Goal: Task Accomplishment & Management: Manage account settings

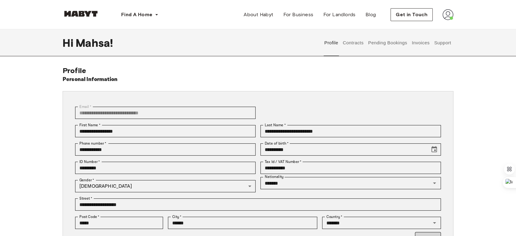
click at [358, 40] on button "Contracts" at bounding box center [353, 42] width 22 height 27
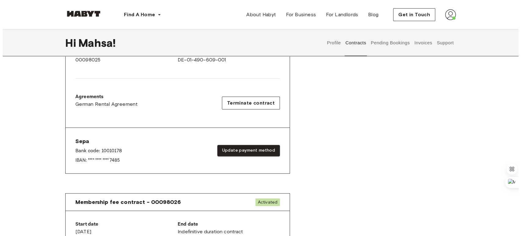
scroll to position [68, 0]
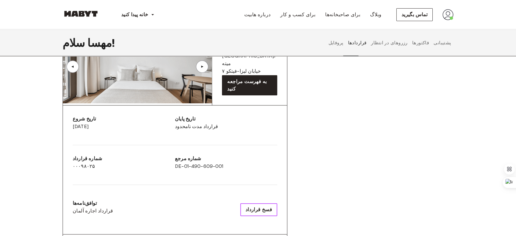
click at [267, 210] on button "فسخ قرارداد" at bounding box center [258, 209] width 37 height 13
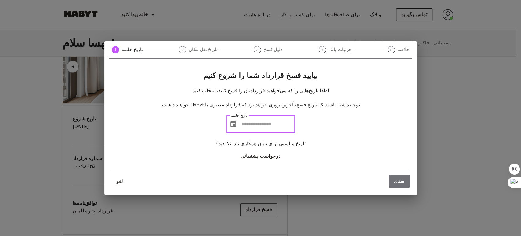
click at [267, 129] on input "تاریخ خاتمه" at bounding box center [268, 123] width 53 height 17
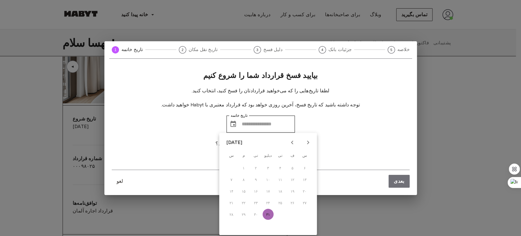
click at [272, 216] on button "۳۱" at bounding box center [268, 214] width 11 height 11
type input "**********"
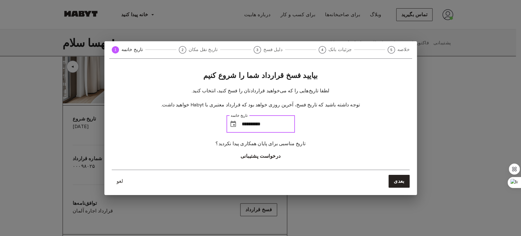
click at [230, 124] on icon "Choose date, selected date is Dec 31, 2025" at bounding box center [233, 123] width 7 height 7
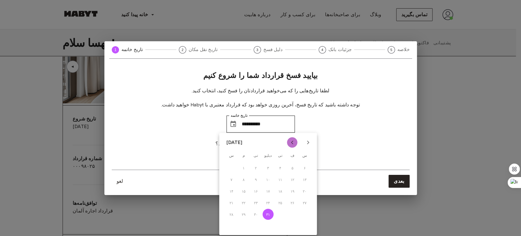
click at [294, 141] on icon "ماه قبل" at bounding box center [292, 142] width 7 height 7
click at [292, 213] on div "۲۳ ۲۴ ۲۵ ۲۶ ۲۷ ۲۸ ۲۹" at bounding box center [268, 214] width 98 height 11
click at [314, 140] on div "[DATE]" at bounding box center [268, 142] width 98 height 9
click at [305, 142] on icon "ماه آینده" at bounding box center [307, 142] width 7 height 7
click at [308, 149] on span "س" at bounding box center [304, 155] width 11 height 12
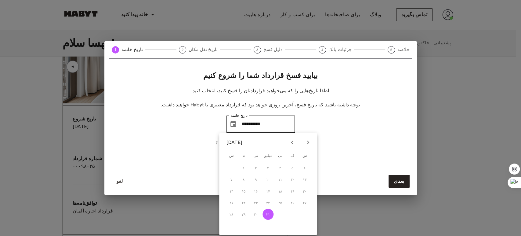
click at [308, 149] on span "س" at bounding box center [304, 155] width 11 height 12
click at [308, 144] on icon "ماه آینده" at bounding box center [307, 142] width 7 height 7
click at [296, 141] on icon "ماه قبل" at bounding box center [292, 142] width 7 height 7
